Goal: Task Accomplishment & Management: Manage account settings

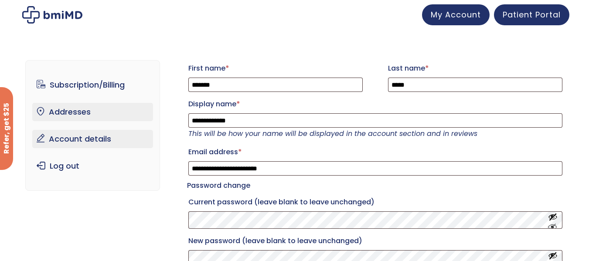
click at [63, 113] on link "Addresses" at bounding box center [92, 112] width 121 height 18
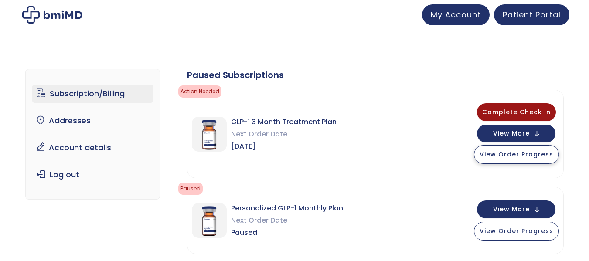
click at [517, 157] on span "View Order Progress" at bounding box center [516, 154] width 74 height 9
